Goal: Task Accomplishment & Management: Use online tool/utility

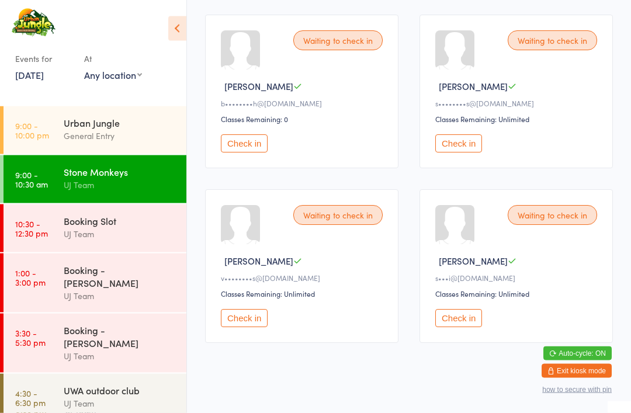
scroll to position [1053, 0]
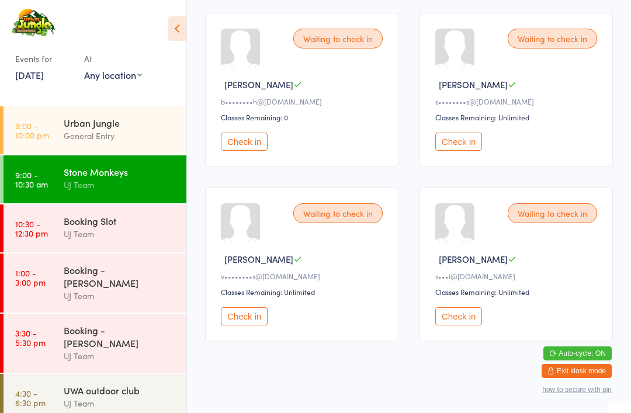
click at [248, 325] on button "Check in" at bounding box center [244, 316] width 47 height 18
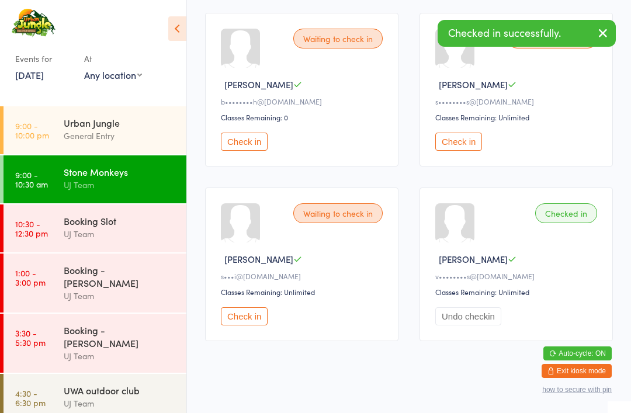
click at [261, 331] on div "Waiting to check in [PERSON_NAME] s•••i@[DOMAIN_NAME] Classes Remaining: Unlimi…" at bounding box center [301, 264] width 193 height 154
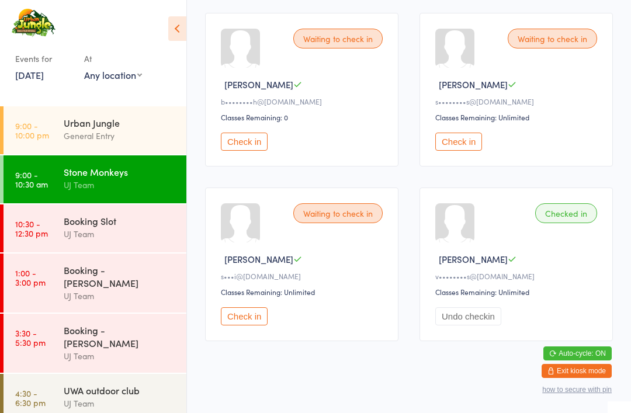
click at [253, 331] on div "Waiting to check in [PERSON_NAME] s•••i@[DOMAIN_NAME] Classes Remaining: Unlimi…" at bounding box center [301, 264] width 193 height 154
click at [257, 325] on button "Check in" at bounding box center [244, 316] width 47 height 18
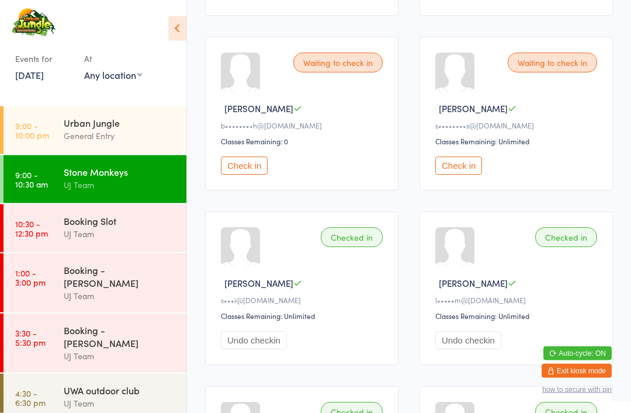
click at [463, 175] on button "Check in" at bounding box center [458, 166] width 47 height 18
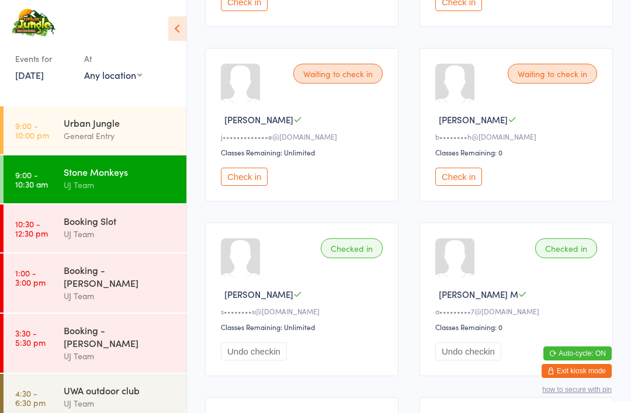
scroll to position [670, 0]
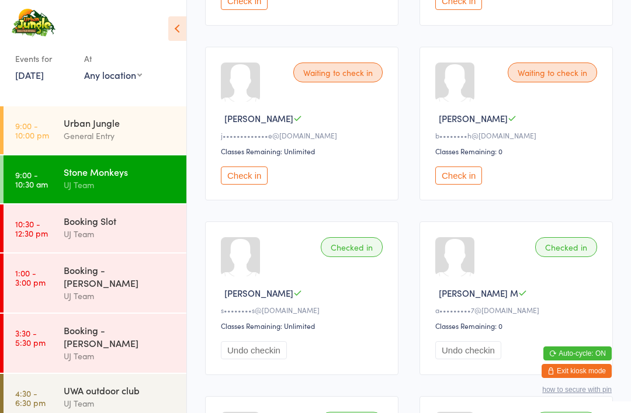
click at [457, 184] on button "Check in" at bounding box center [458, 175] width 47 height 18
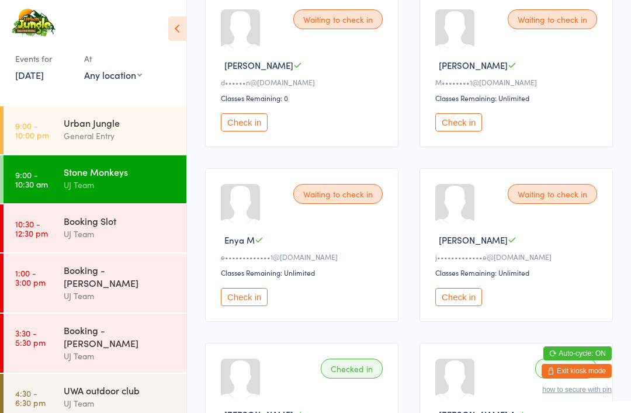
scroll to position [375, 0]
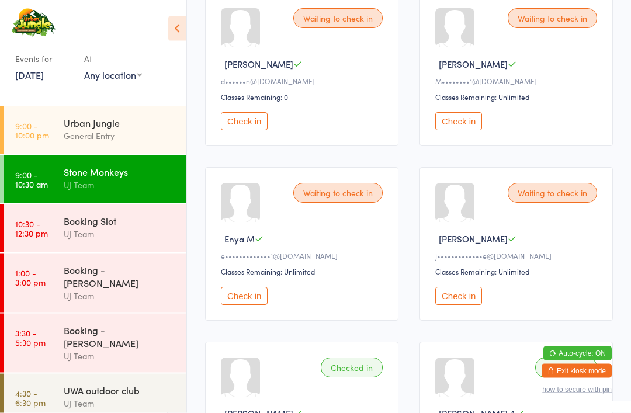
click at [246, 304] on button "Check in" at bounding box center [244, 296] width 47 height 18
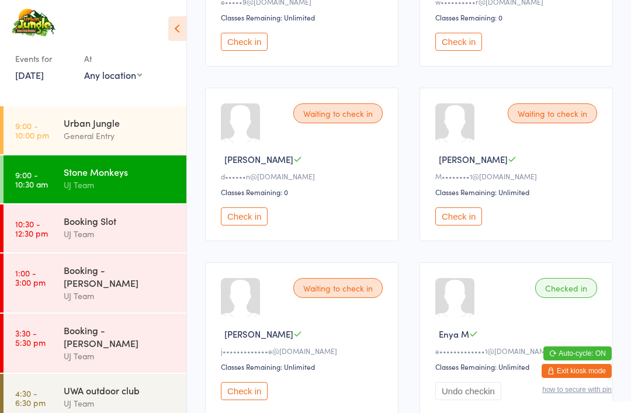
scroll to position [279, 0]
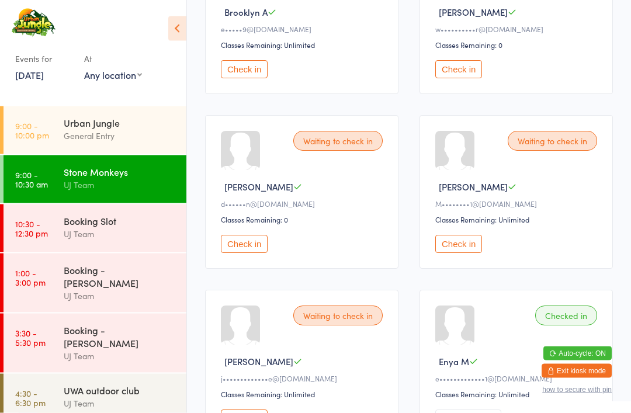
click at [454, 253] on button "Check in" at bounding box center [458, 244] width 47 height 18
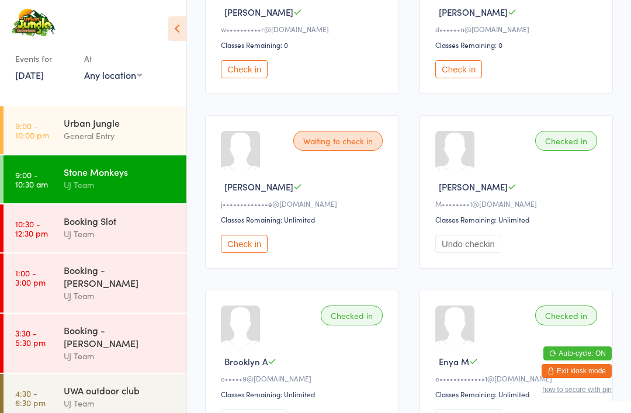
click at [223, 250] on button "Check in" at bounding box center [244, 244] width 47 height 18
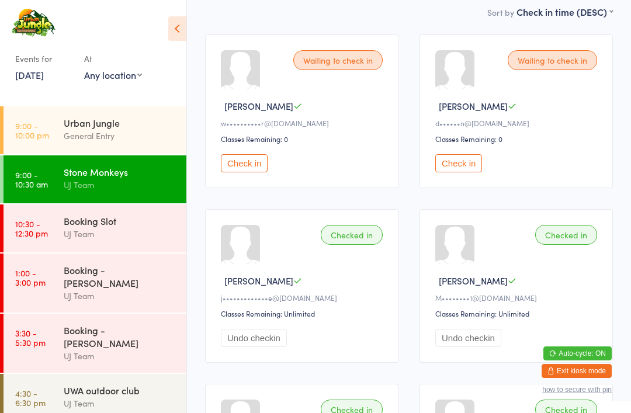
scroll to position [156, 0]
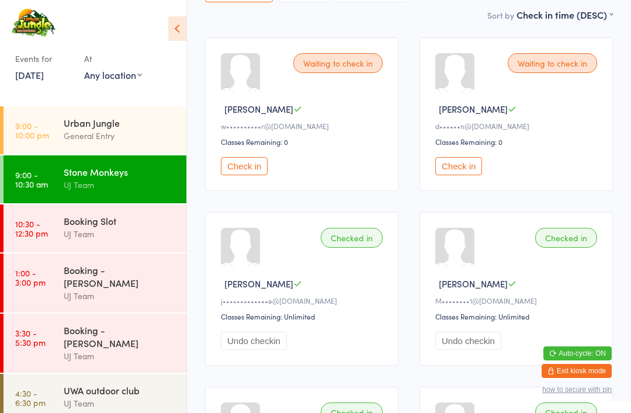
click at [468, 175] on button "Check in" at bounding box center [458, 166] width 47 height 18
click at [257, 164] on button "Check in" at bounding box center [244, 166] width 47 height 18
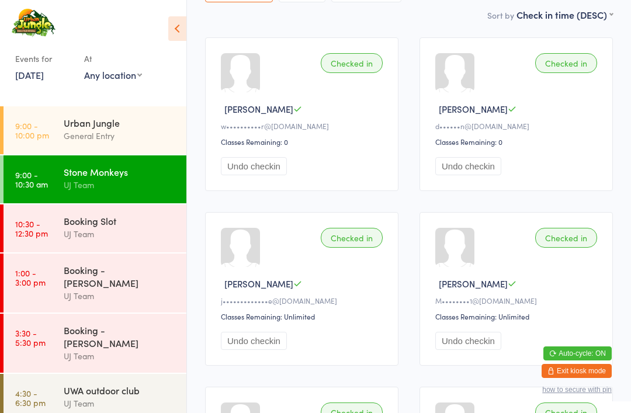
click at [124, 130] on div "General Entry" at bounding box center [120, 135] width 113 height 13
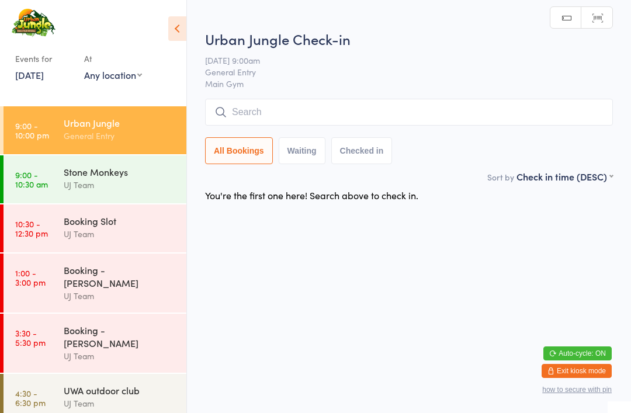
click at [299, 107] on input "search" at bounding box center [408, 112] width 407 height 27
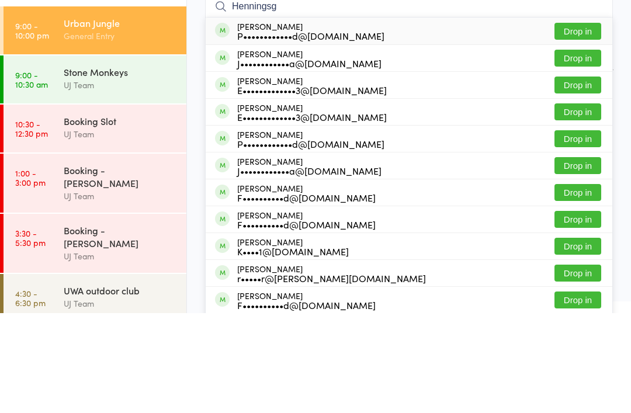
type input "Henningsg"
click at [582, 123] on button "Drop in" at bounding box center [577, 131] width 47 height 17
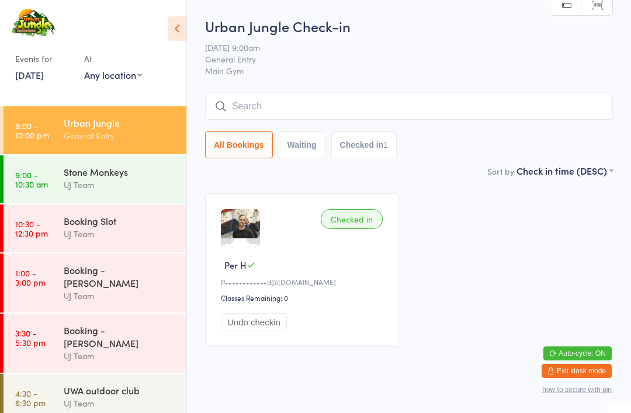
click at [378, 116] on input "search" at bounding box center [408, 106] width 407 height 27
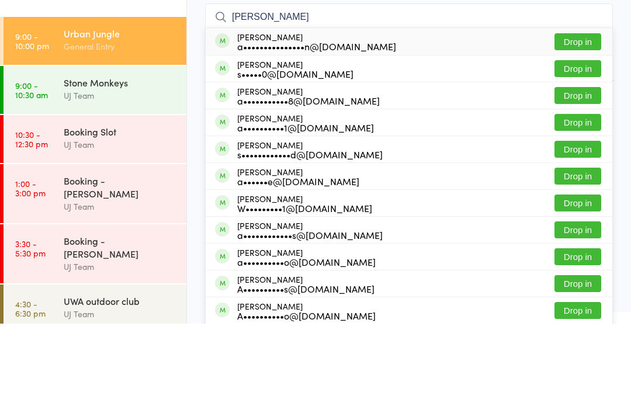
type input "[PERSON_NAME]"
click at [590, 123] on button "Drop in" at bounding box center [577, 131] width 47 height 17
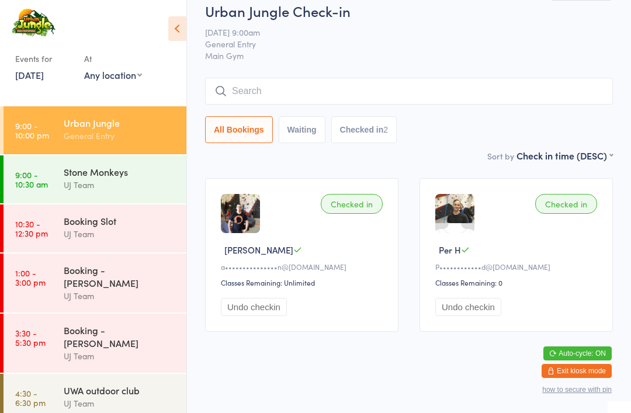
click at [415, 78] on input "search" at bounding box center [408, 91] width 407 height 27
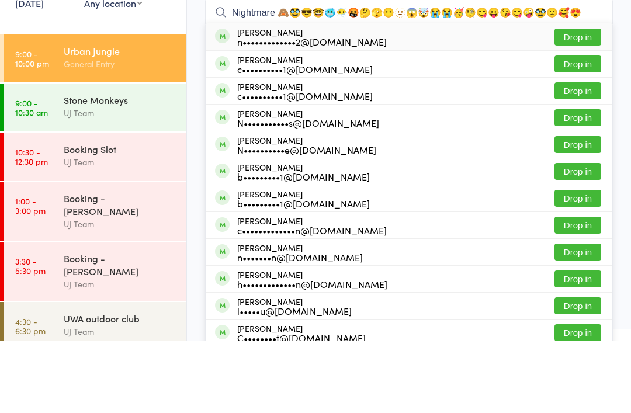
scroll to position [94, 0]
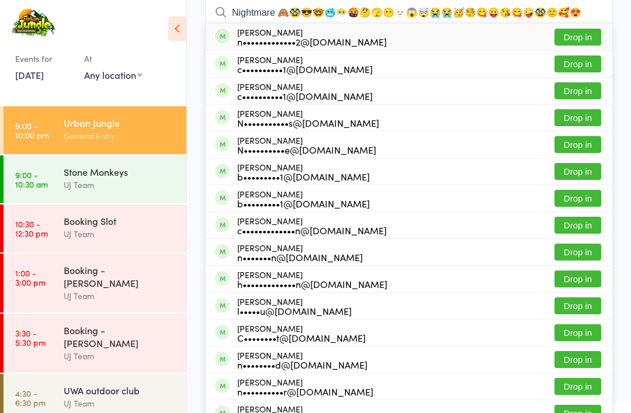
click at [592, 16] on input "Nightmare 🙈🥸😎🤓🥶😶‍🌫️🤬🤔🫣😶🫥😱🤯😭😭🥳🧐😋😛😘😋🤪🥸🙁🥰😍" at bounding box center [408, 12] width 407 height 27
click at [602, 14] on input "Nightmare 🙈🥸😎🤓🥶😶‍🌫️🤬🤔🫣😶🫥😱🤯😭😭🥳🧐😋😛😘😋🤪🥸🙁🥰😍" at bounding box center [408, 12] width 407 height 27
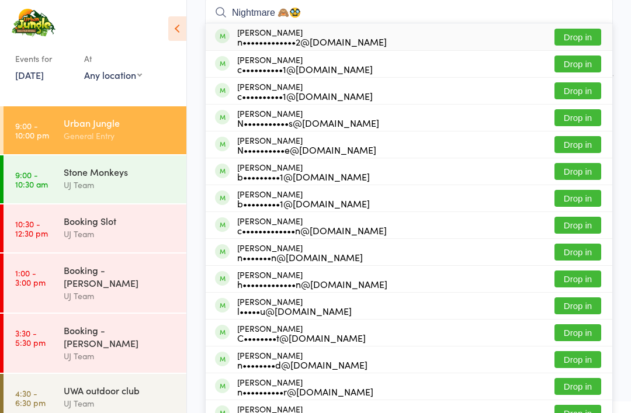
type input "Nightmare 🙈"
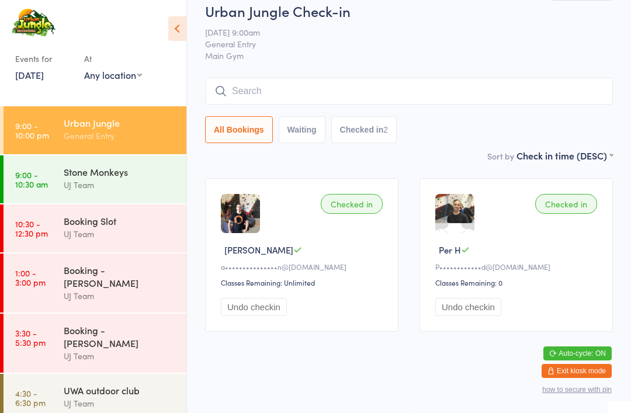
scroll to position [22, 0]
click at [146, 132] on div "General Entry" at bounding box center [120, 135] width 113 height 13
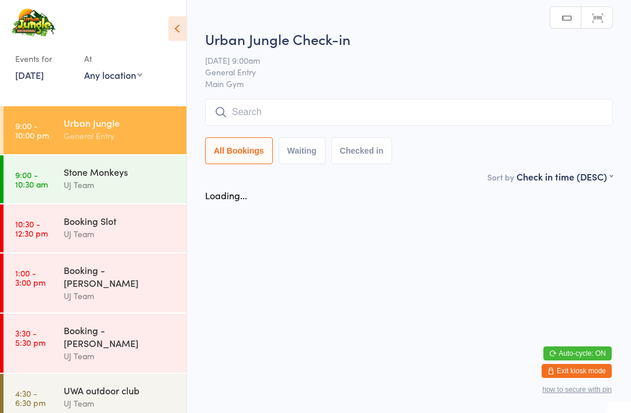
scroll to position [0, 0]
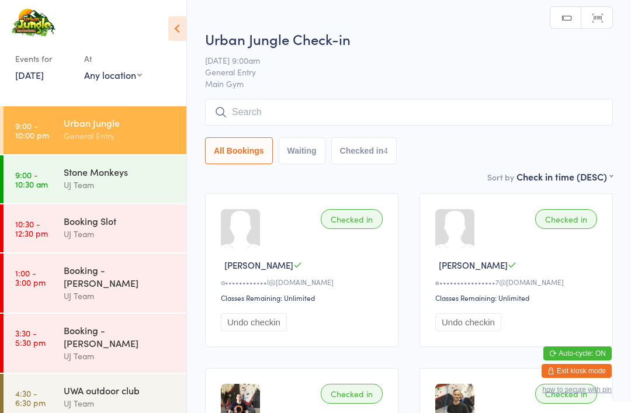
click at [325, 118] on input "search" at bounding box center [408, 112] width 407 height 27
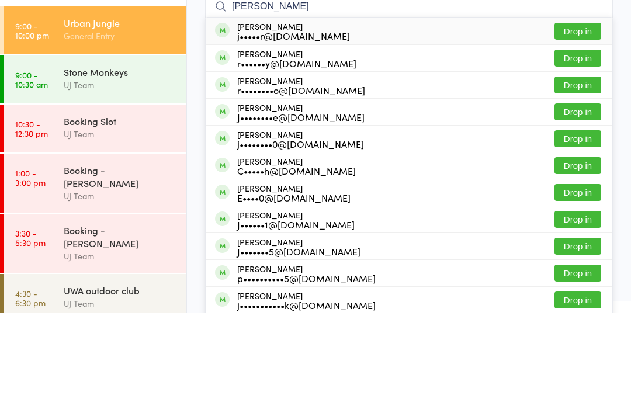
type input "[PERSON_NAME]"
click at [573, 123] on button "Drop in" at bounding box center [577, 131] width 47 height 17
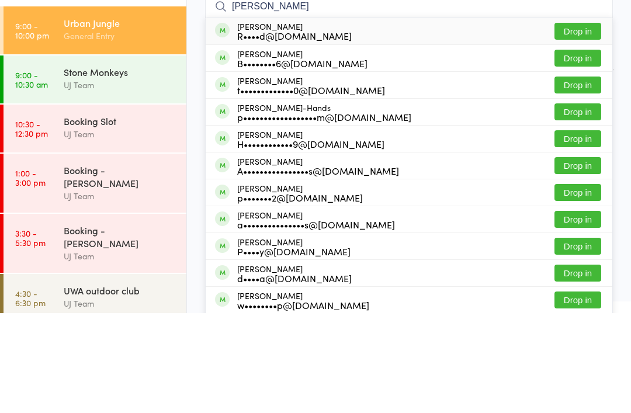
type input "[PERSON_NAME]"
click at [584, 123] on button "Drop in" at bounding box center [577, 131] width 47 height 17
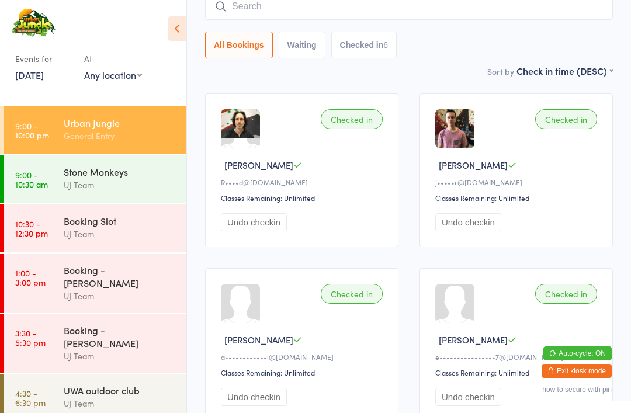
click at [85, 127] on div "Urban Jungle" at bounding box center [120, 122] width 113 height 13
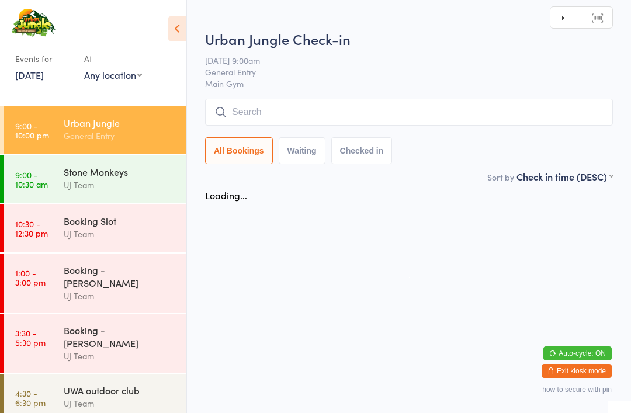
scroll to position [0, 0]
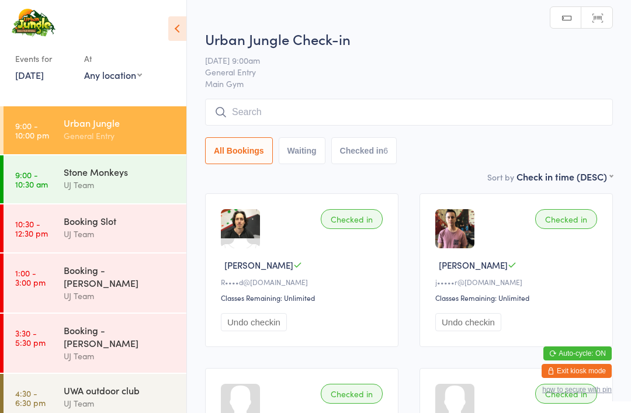
click at [284, 113] on input "search" at bounding box center [408, 112] width 407 height 27
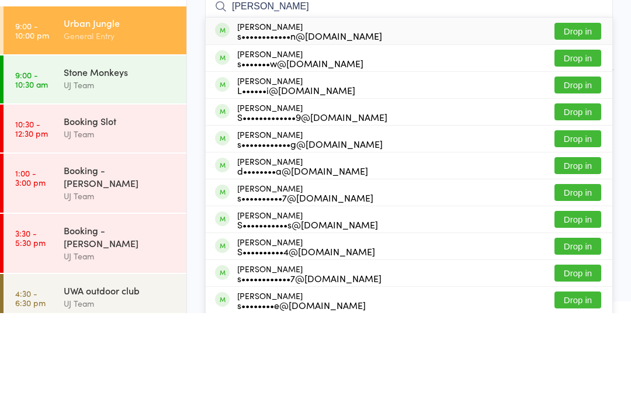
type input "[PERSON_NAME]"
click at [587, 123] on button "Drop in" at bounding box center [577, 131] width 47 height 17
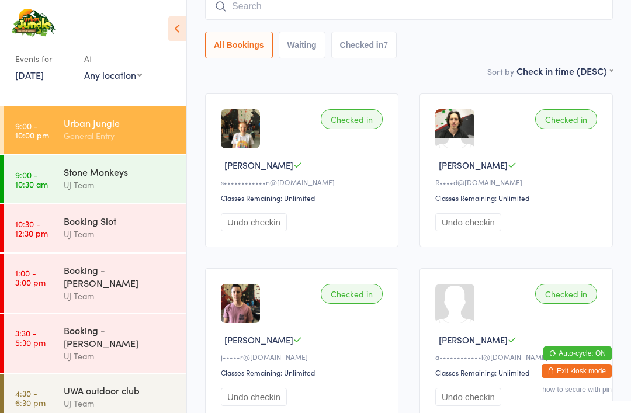
click at [318, 5] on input "search" at bounding box center [408, 6] width 407 height 27
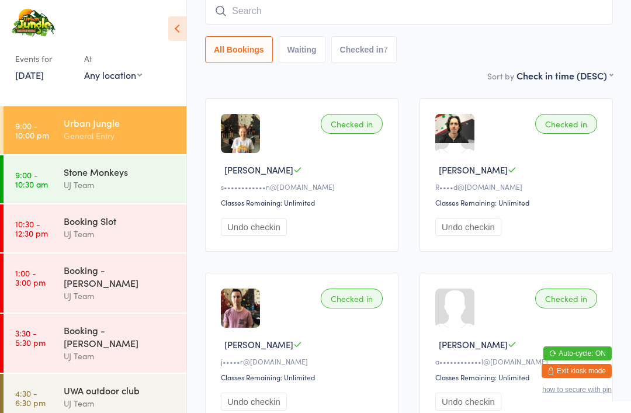
scroll to position [94, 0]
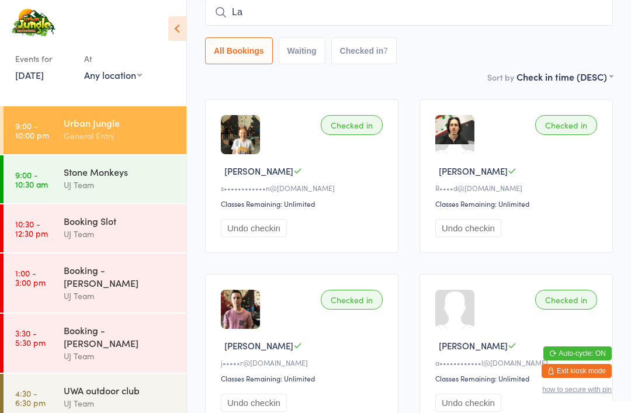
type input "L"
type input "[PERSON_NAME]"
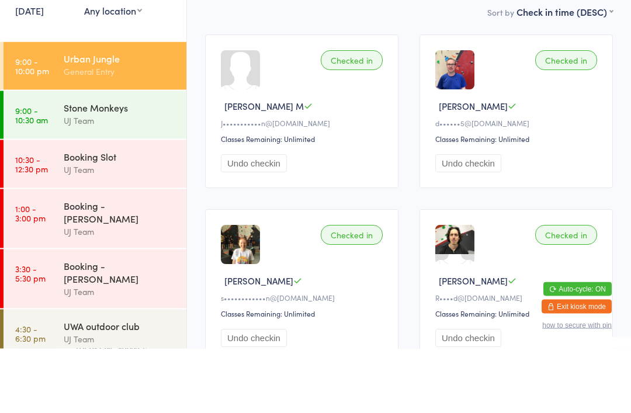
click at [353, 115] on div "Checked in" at bounding box center [352, 125] width 62 height 20
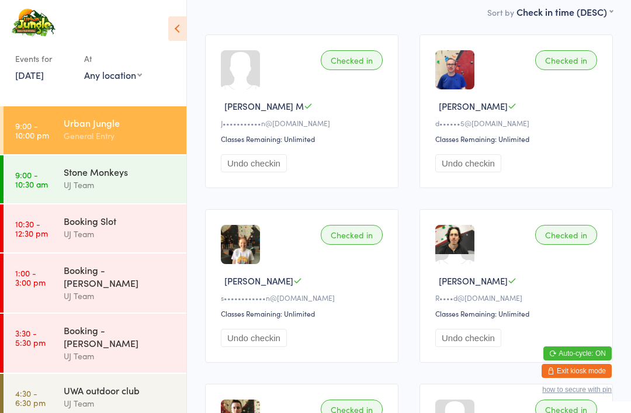
click at [248, 79] on div at bounding box center [240, 69] width 39 height 39
click at [225, 76] on div at bounding box center [240, 69] width 39 height 39
click at [354, 67] on div "Checked in" at bounding box center [352, 60] width 62 height 20
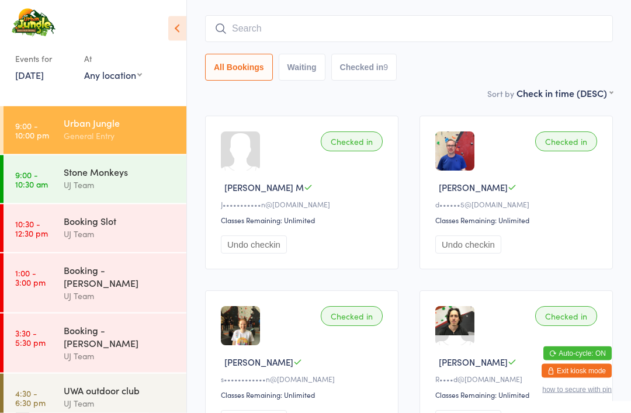
scroll to position [62, 0]
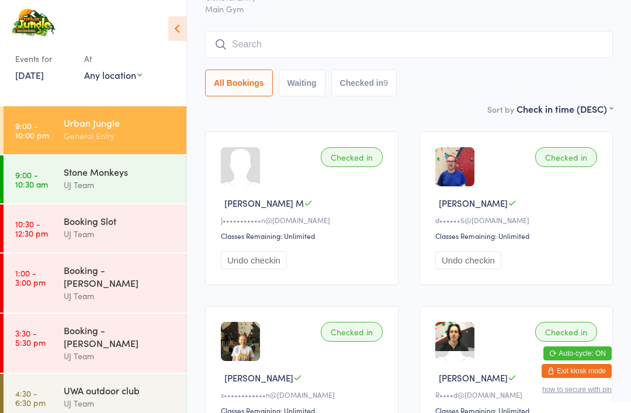
click at [235, 185] on div at bounding box center [240, 166] width 39 height 39
click at [250, 186] on div at bounding box center [240, 166] width 39 height 39
click at [365, 159] on div "Checked in" at bounding box center [352, 157] width 62 height 20
click at [323, 175] on div "Checked in [PERSON_NAME] [PERSON_NAME]•••••••••••n@[DOMAIN_NAME] Classes Remain…" at bounding box center [301, 208] width 193 height 154
click at [285, 220] on div "J•••••••••••n@[DOMAIN_NAME]" at bounding box center [303, 220] width 165 height 10
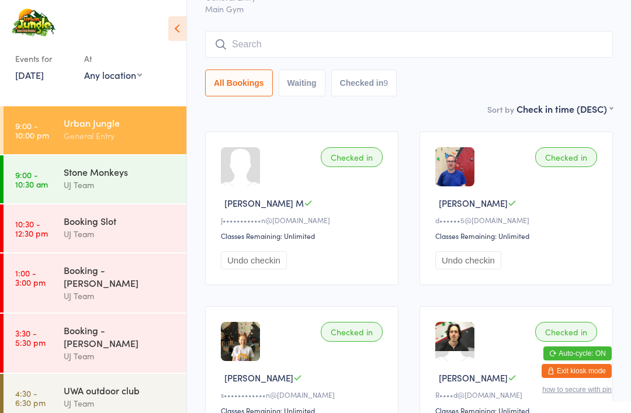
click at [311, 225] on div "J•••••••••••n@[DOMAIN_NAME]" at bounding box center [303, 220] width 165 height 10
click at [356, 162] on div "Checked in" at bounding box center [352, 157] width 62 height 20
click at [354, 176] on div "Checked in [PERSON_NAME] [PERSON_NAME]•••••••••••n@[DOMAIN_NAME] Classes Remain…" at bounding box center [301, 208] width 193 height 154
click at [438, 53] on input "search" at bounding box center [408, 44] width 407 height 27
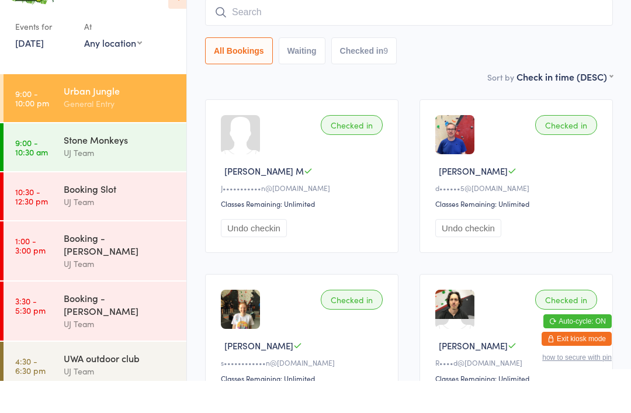
type input "M"
type input "[PERSON_NAME]"
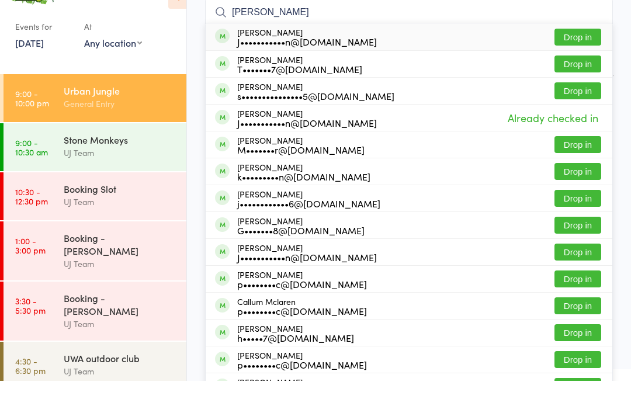
click at [572, 61] on button "Drop in" at bounding box center [577, 69] width 47 height 17
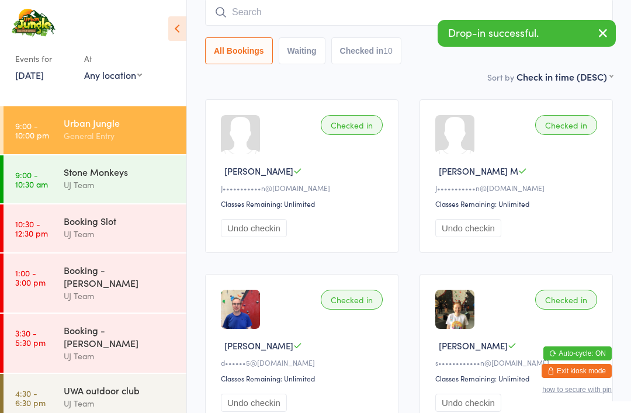
click at [349, 19] on input "search" at bounding box center [408, 12] width 407 height 27
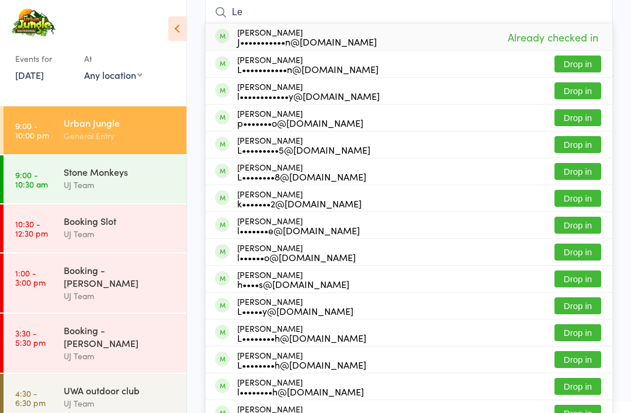
type input "L"
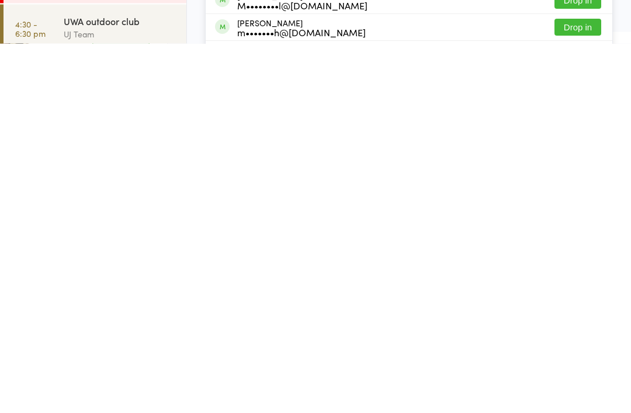
scroll to position [0, 0]
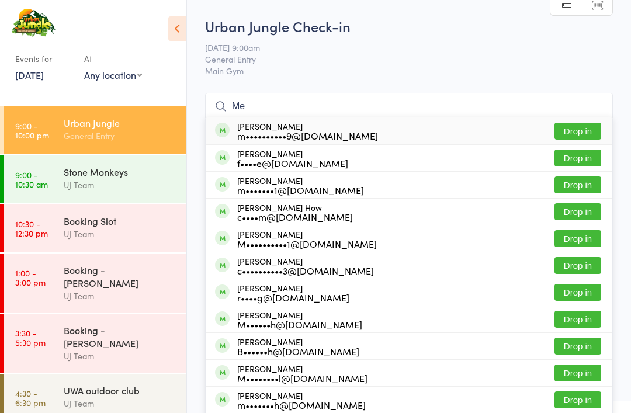
type input "M"
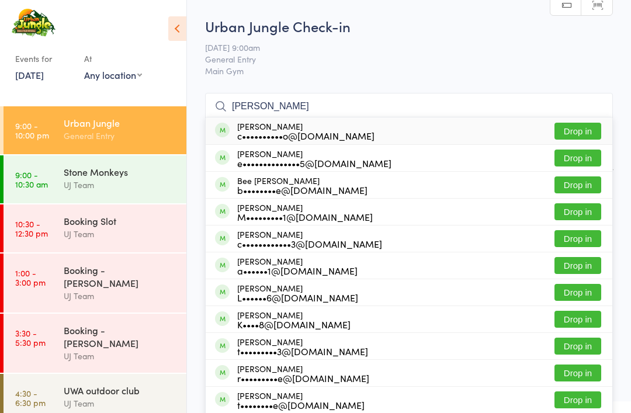
type input "Lees"
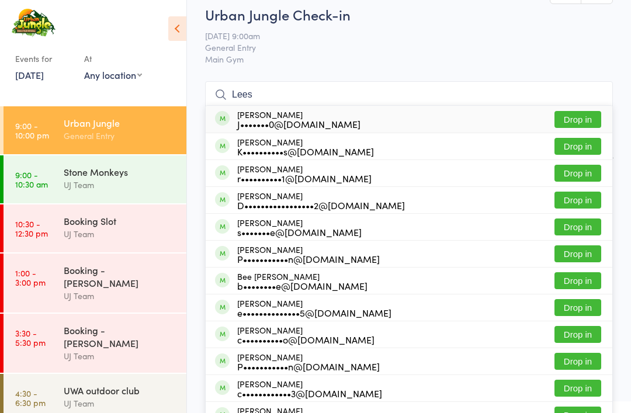
scroll to position [11, 0]
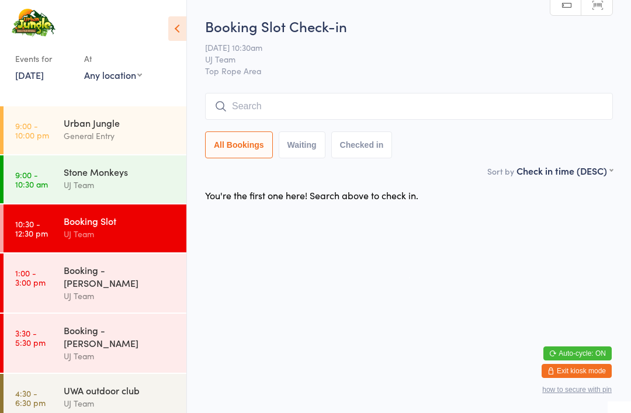
click at [84, 124] on div "Urban Jungle" at bounding box center [120, 122] width 113 height 13
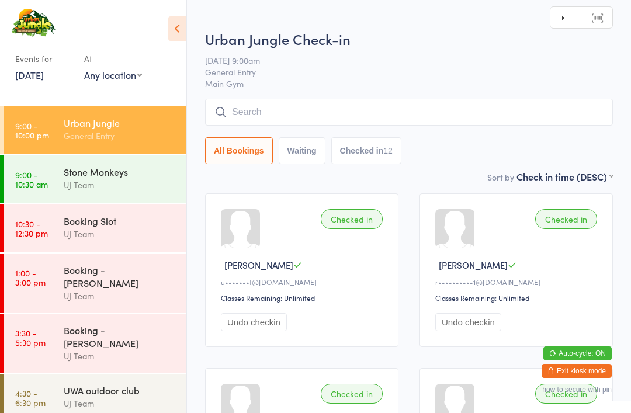
click at [307, 107] on input "search" at bounding box center [408, 112] width 407 height 27
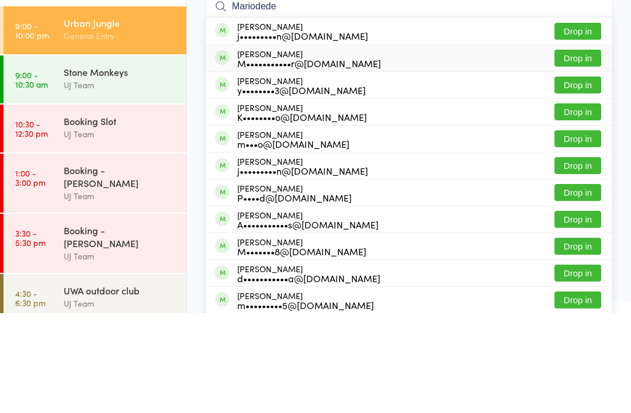
type input "Mariodede"
click at [343, 149] on div "[PERSON_NAME] M•••••••••••r@[DOMAIN_NAME]" at bounding box center [309, 158] width 144 height 19
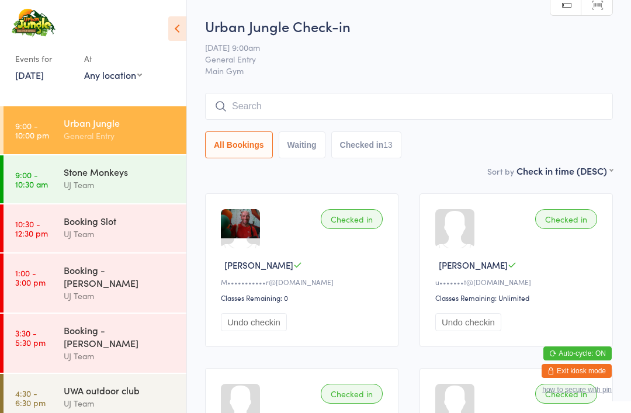
click at [333, 94] on input "search" at bounding box center [408, 106] width 407 height 27
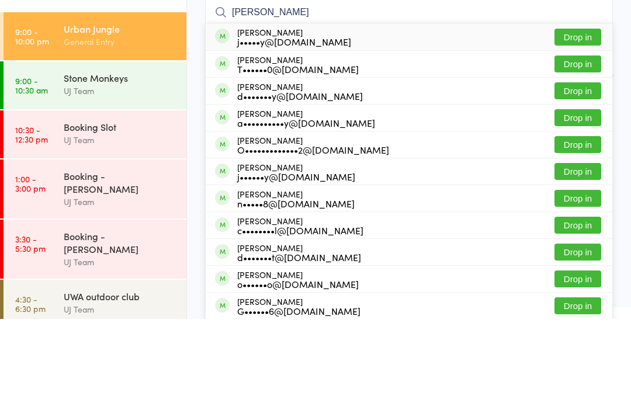
type input "[PERSON_NAME]"
click at [585, 123] on button "Drop in" at bounding box center [577, 131] width 47 height 17
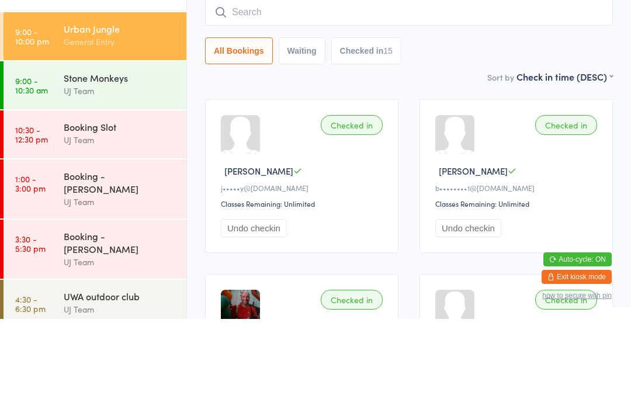
scroll to position [94, 0]
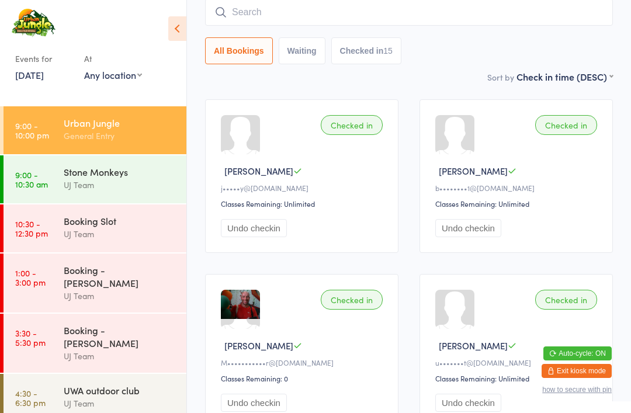
click at [458, 17] on input "search" at bounding box center [408, 12] width 407 height 27
type input "[PERSON_NAME]"
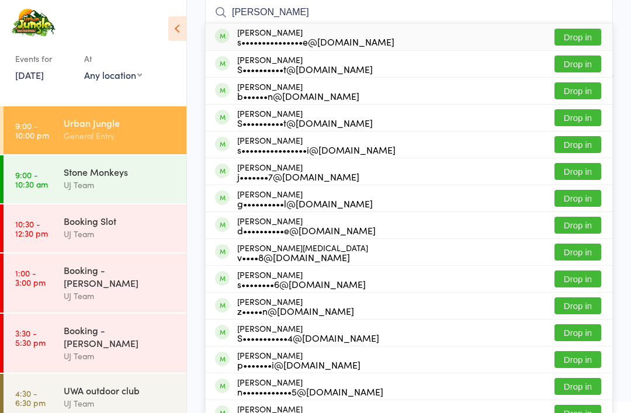
click at [580, 43] on button "Drop in" at bounding box center [577, 37] width 47 height 17
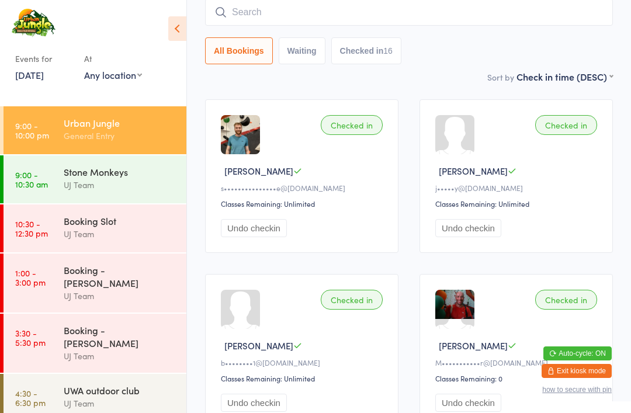
click at [300, 7] on input "search" at bounding box center [408, 12] width 407 height 27
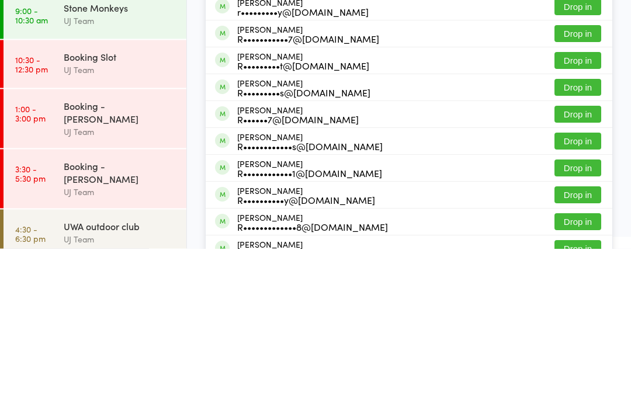
scroll to position [103, 0]
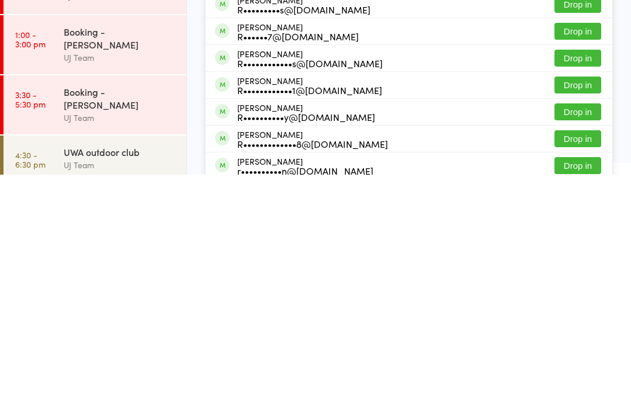
type input "[PERSON_NAME]"
click at [576, 368] on button "Drop in" at bounding box center [577, 376] width 47 height 17
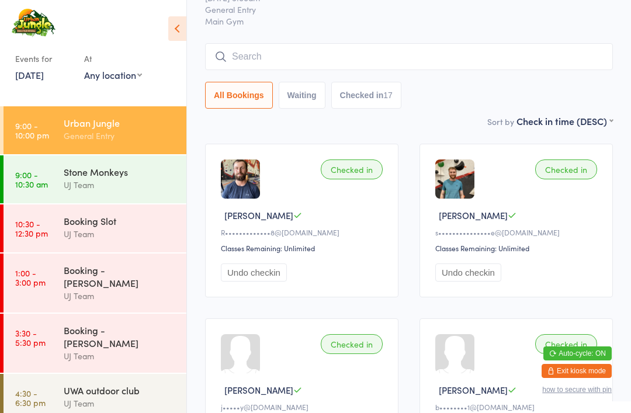
scroll to position [49, 0]
click at [423, 62] on input "search" at bounding box center [408, 57] width 407 height 27
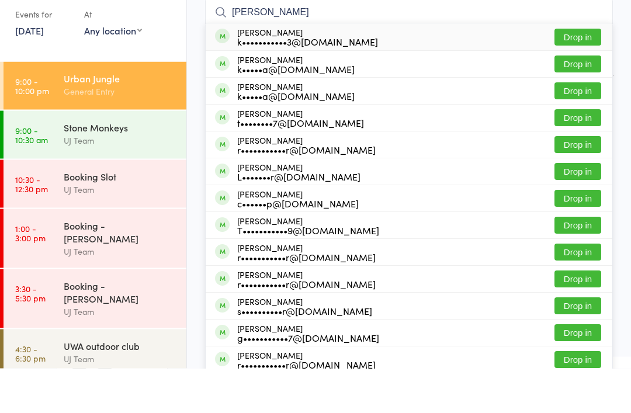
type input "[PERSON_NAME]"
click at [575, 74] on button "Drop in" at bounding box center [577, 82] width 47 height 17
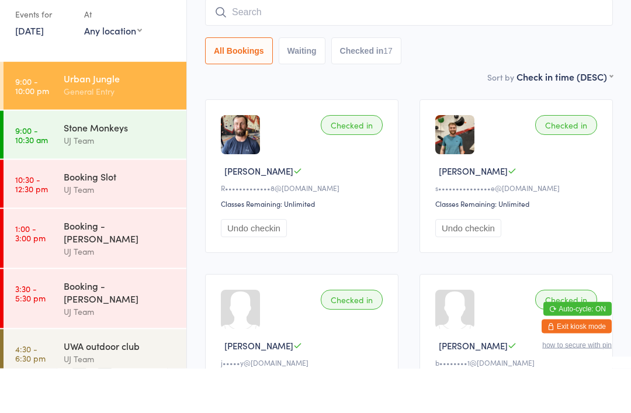
scroll to position [94, 0]
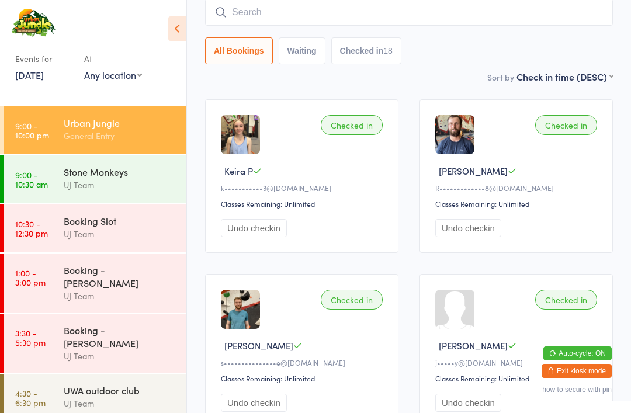
click at [403, 16] on input "search" at bounding box center [408, 12] width 407 height 27
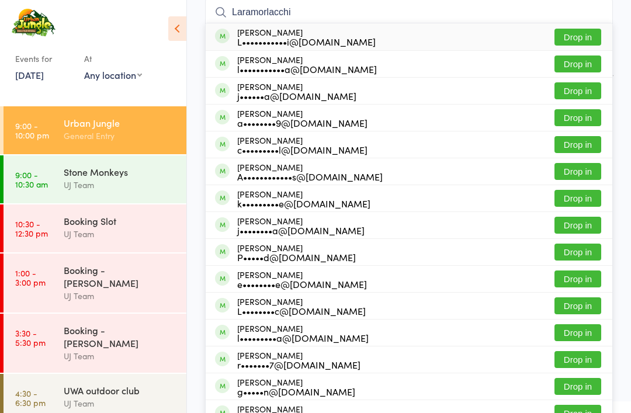
type input "Laramorlacchi"
click at [573, 41] on button "Drop in" at bounding box center [577, 37] width 47 height 17
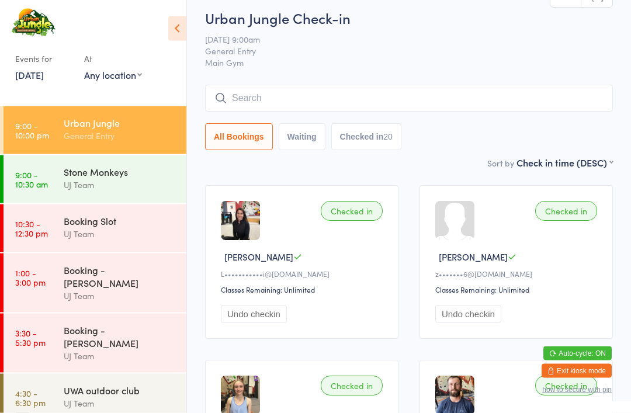
scroll to position [0, 0]
